Goal: Navigation & Orientation: Find specific page/section

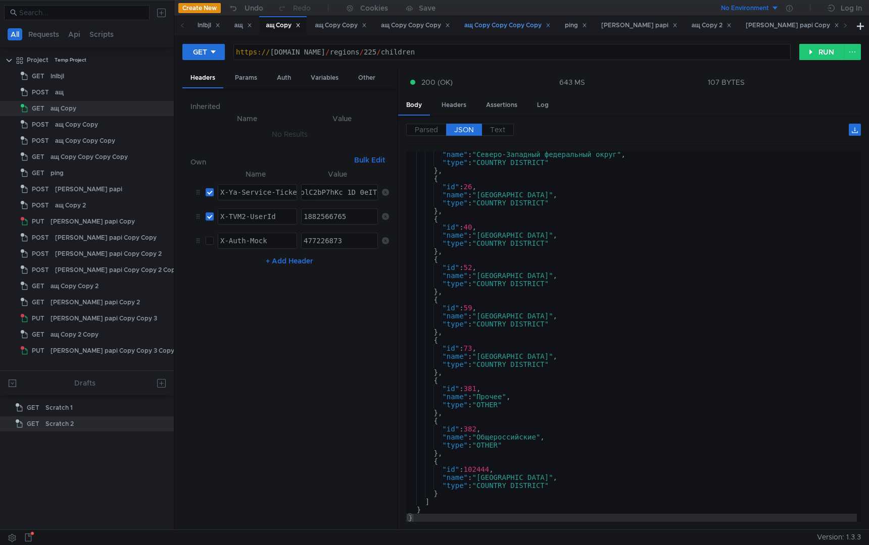
click at [519, 26] on div "ащ Copy Copy Copy Copy" at bounding box center [507, 25] width 86 height 11
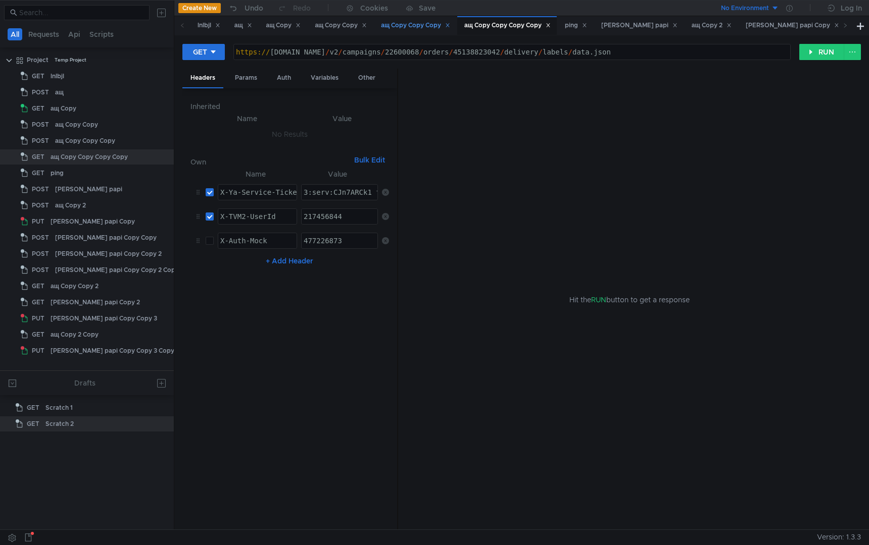
click at [410, 27] on div "ащ Copy Copy Copy" at bounding box center [415, 25] width 69 height 11
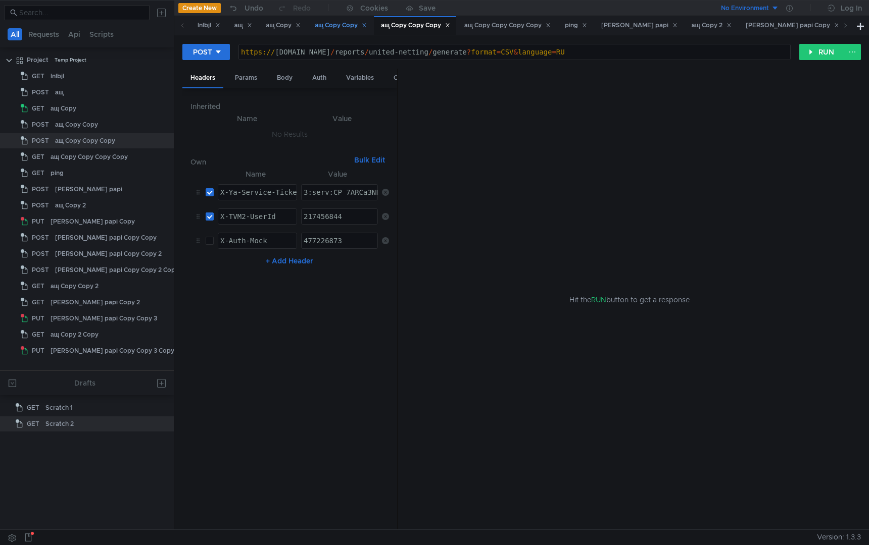
click at [347, 27] on div "ащ Copy Copy" at bounding box center [341, 25] width 52 height 11
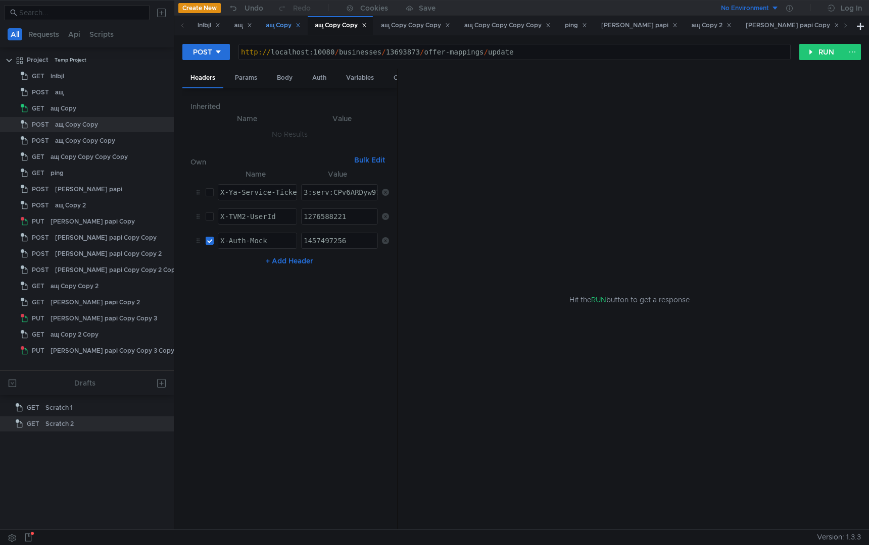
click at [291, 28] on div "ащ Copy" at bounding box center [283, 25] width 35 height 11
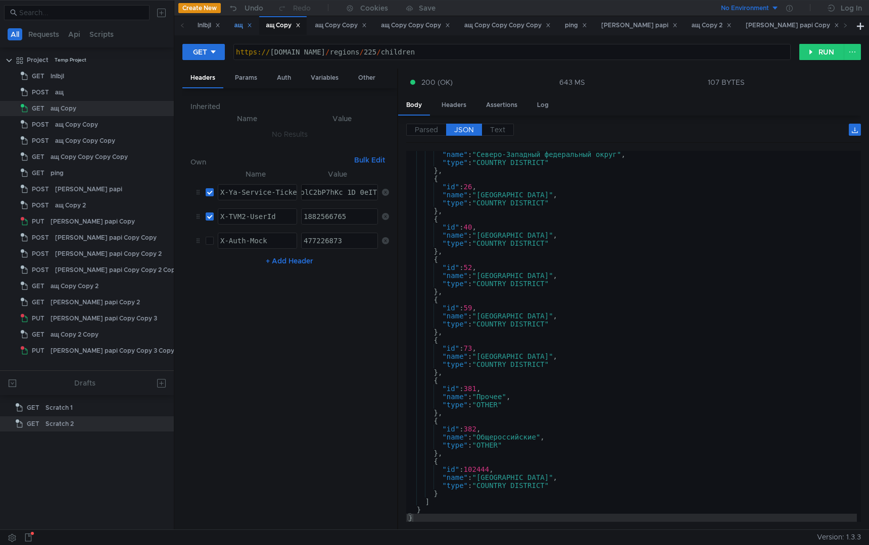
click at [243, 30] on div "ащ" at bounding box center [243, 25] width 18 height 11
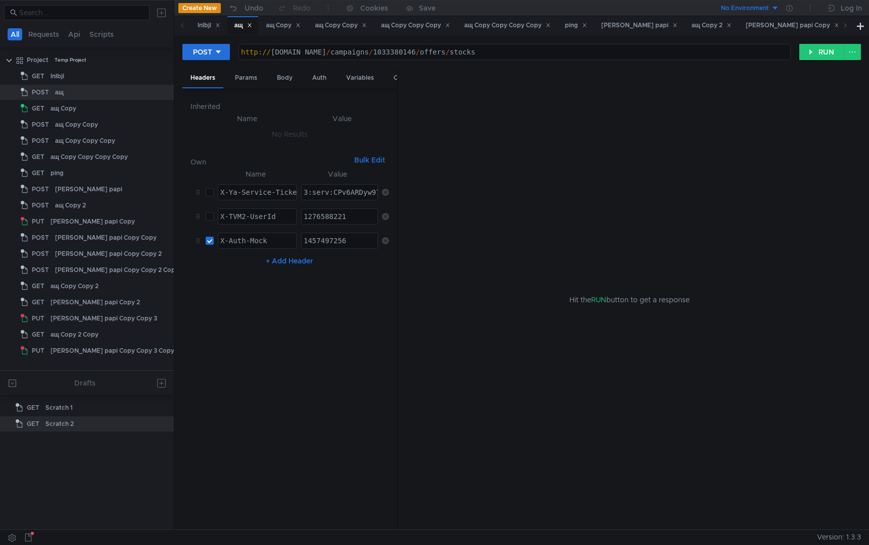
click at [182, 27] on icon at bounding box center [182, 25] width 5 height 5
click at [183, 28] on icon at bounding box center [182, 25] width 5 height 5
click at [207, 29] on div "lnlbjl" at bounding box center [208, 25] width 23 height 11
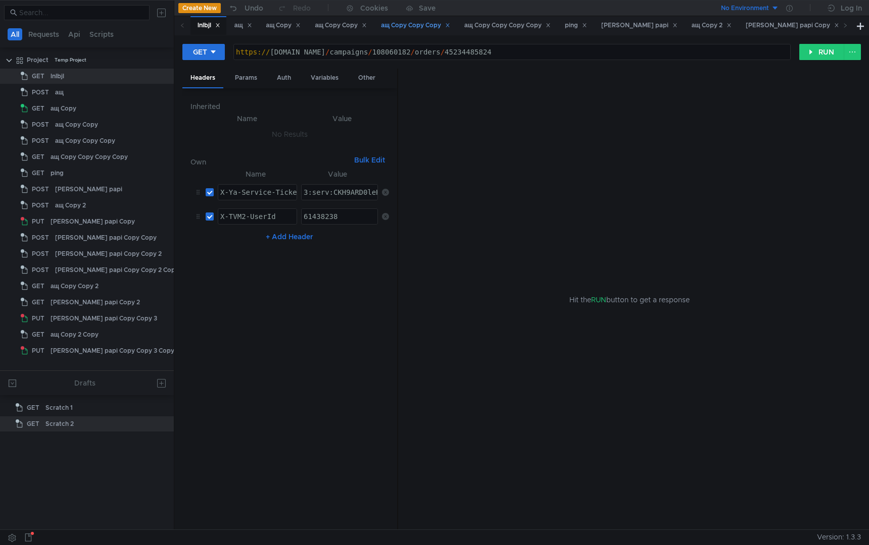
click at [417, 30] on div "ащ Copy Copy Copy" at bounding box center [415, 25] width 69 height 11
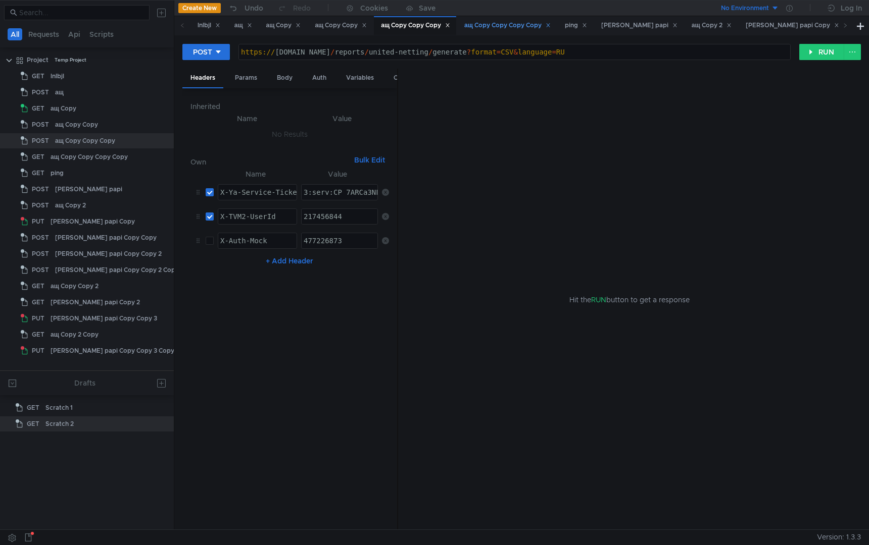
click at [484, 26] on div "ащ Copy Copy Copy Copy" at bounding box center [507, 25] width 86 height 11
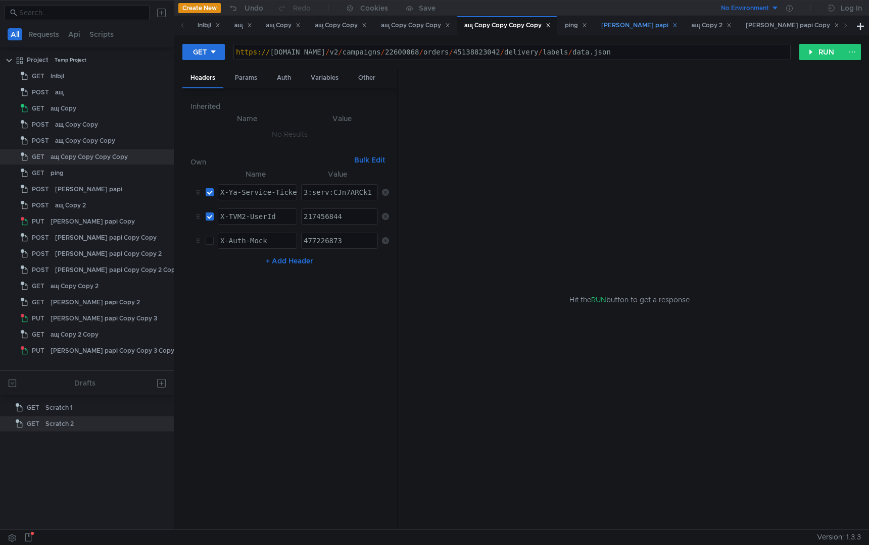
click at [629, 28] on div "[PERSON_NAME] papi" at bounding box center [639, 25] width 76 height 11
